Goal: Task Accomplishment & Management: Use online tool/utility

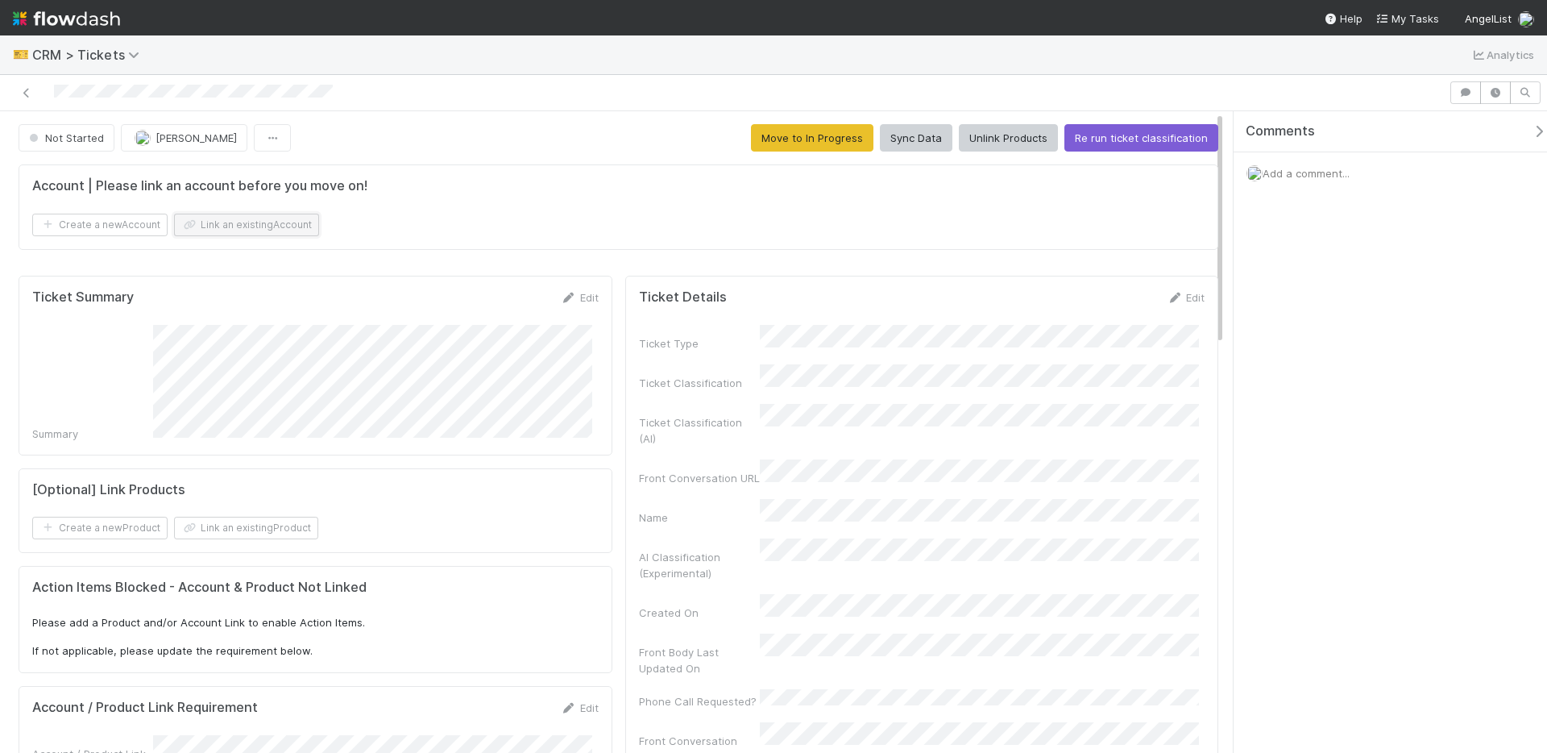
click at [242, 226] on button "Link an existing Account" at bounding box center [246, 225] width 145 height 23
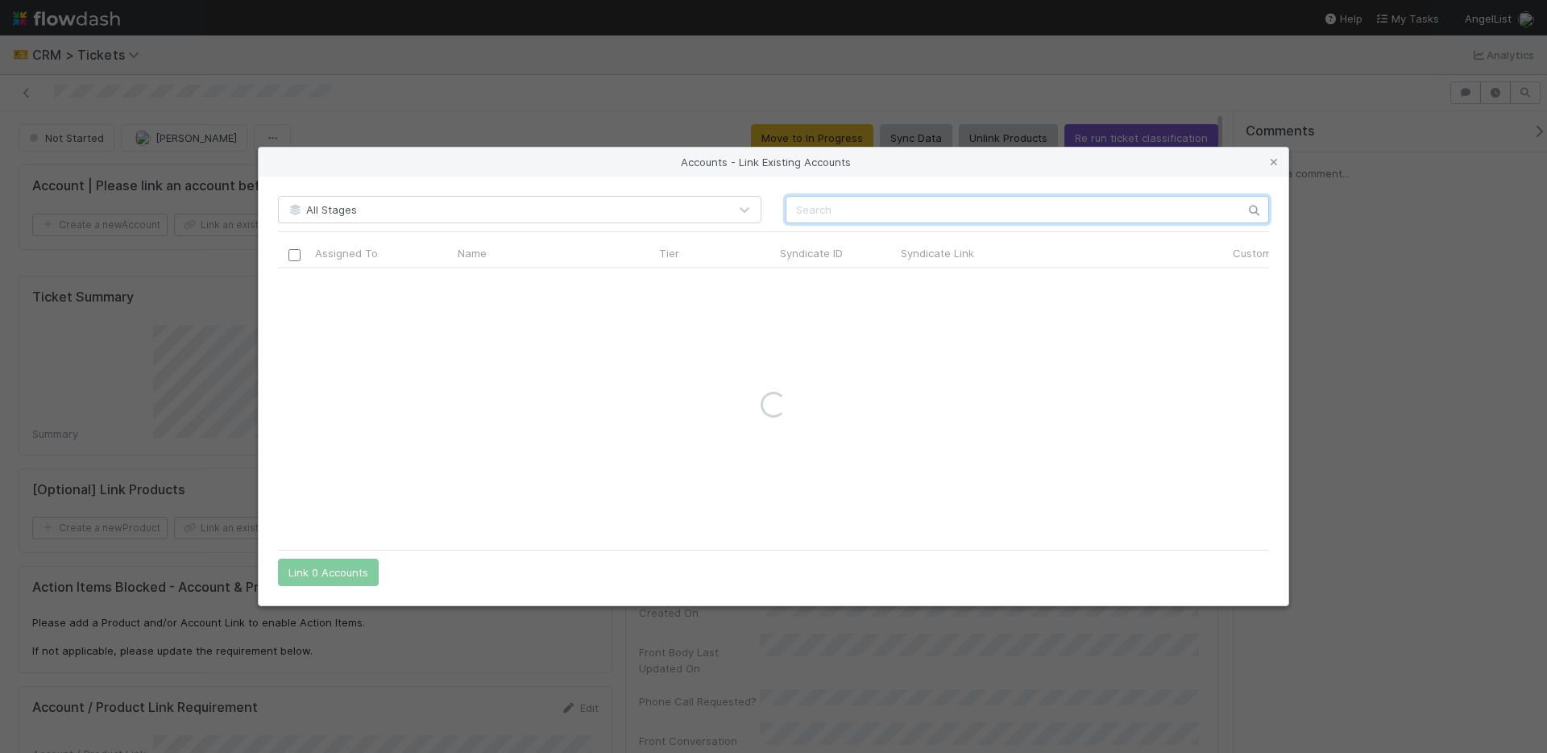
click at [862, 212] on input "text" at bounding box center [1028, 209] width 484 height 27
type input "comeback capital"
click at [293, 288] on input "checkbox" at bounding box center [295, 285] width 12 height 12
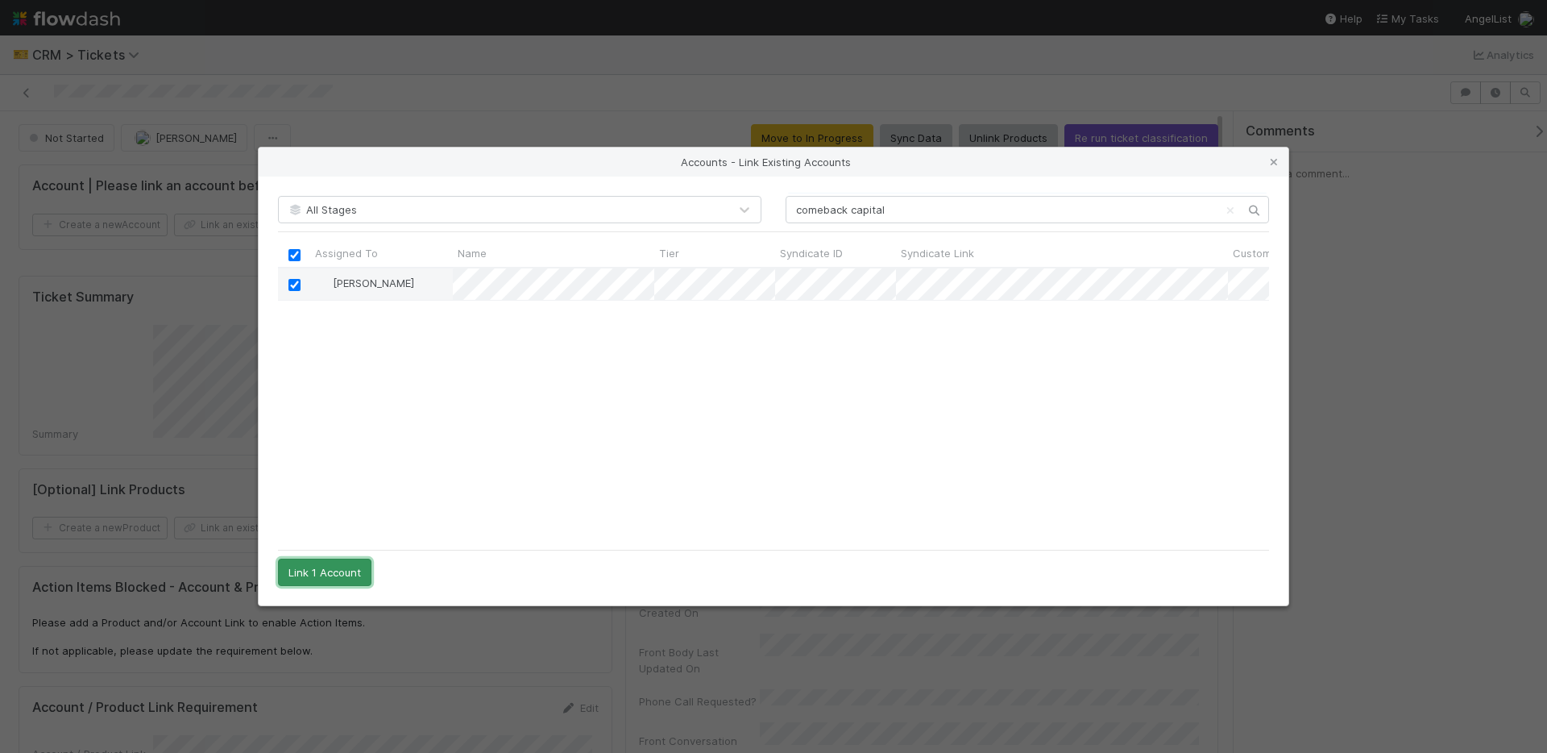
click at [326, 566] on button "Link 1 Account" at bounding box center [324, 572] width 93 height 27
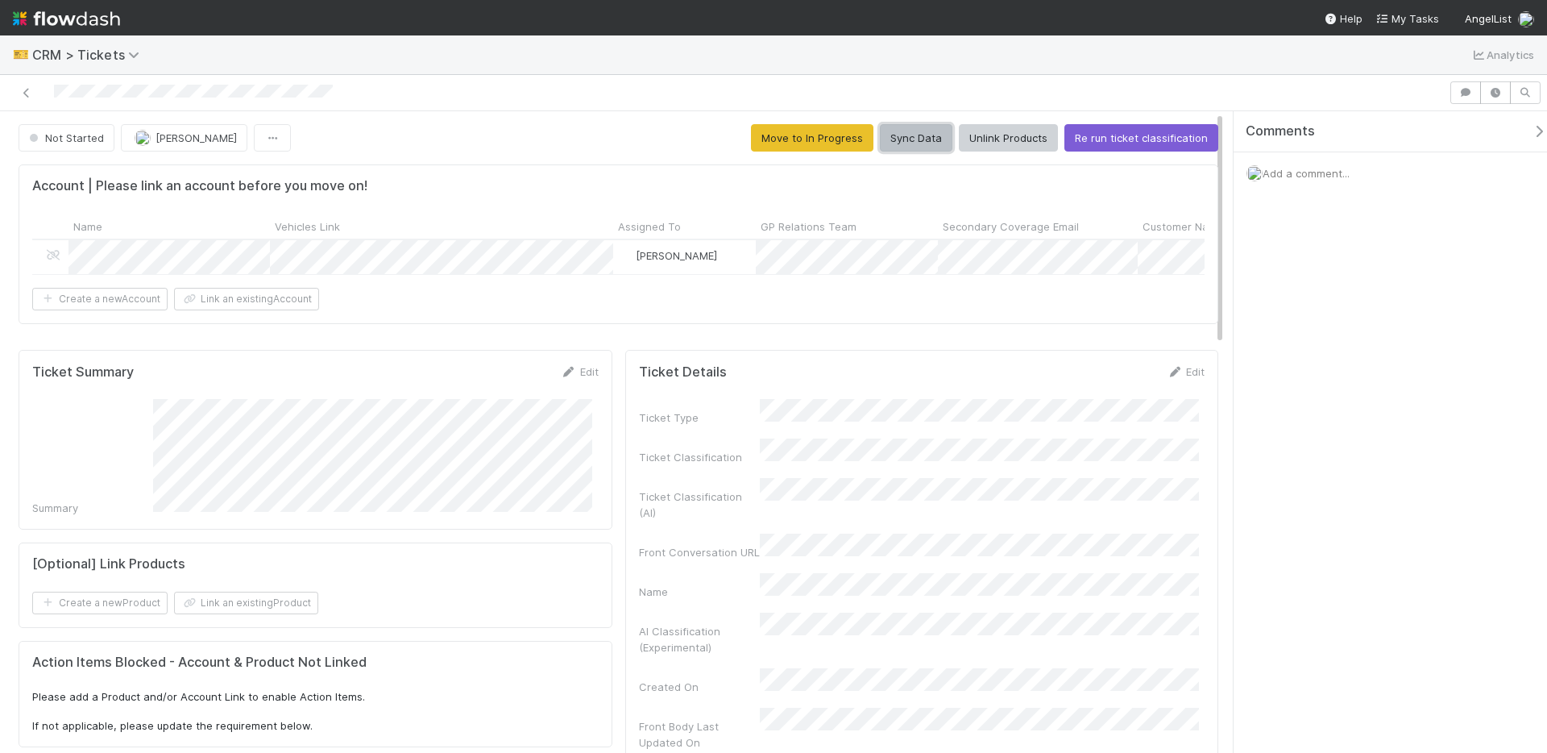
click at [891, 141] on button "Sync Data" at bounding box center [916, 137] width 73 height 27
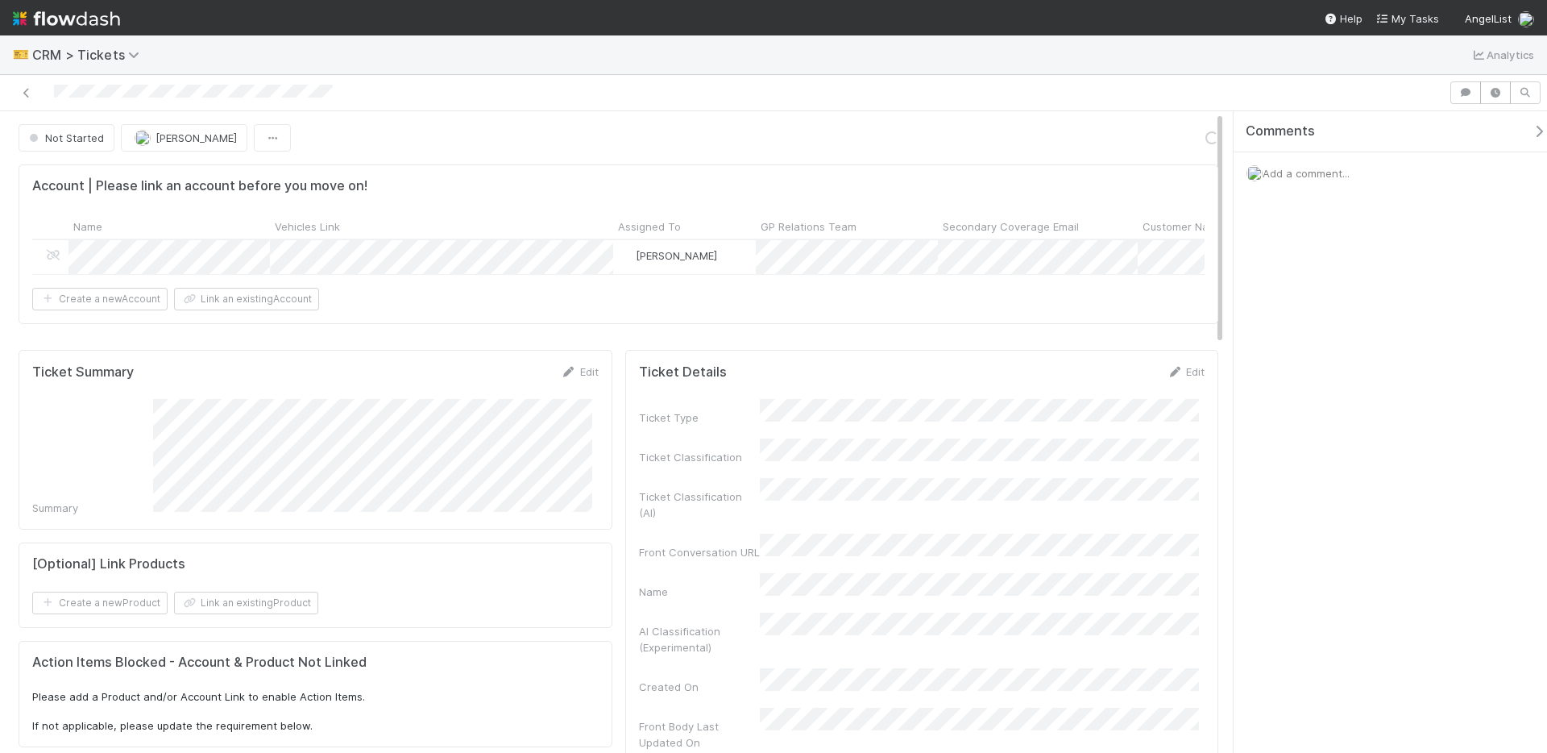
click at [1531, 133] on icon "button" at bounding box center [1539, 131] width 16 height 13
